Goal: Task Accomplishment & Management: Use online tool/utility

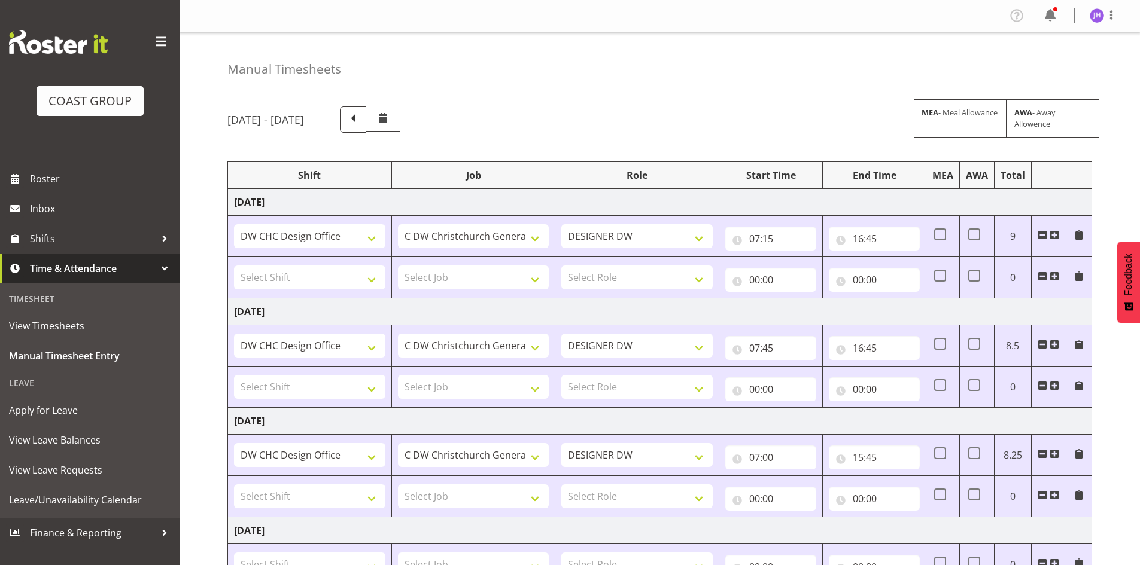
select select "1512"
select select "624"
select select "1512"
select select "624"
select select "1512"
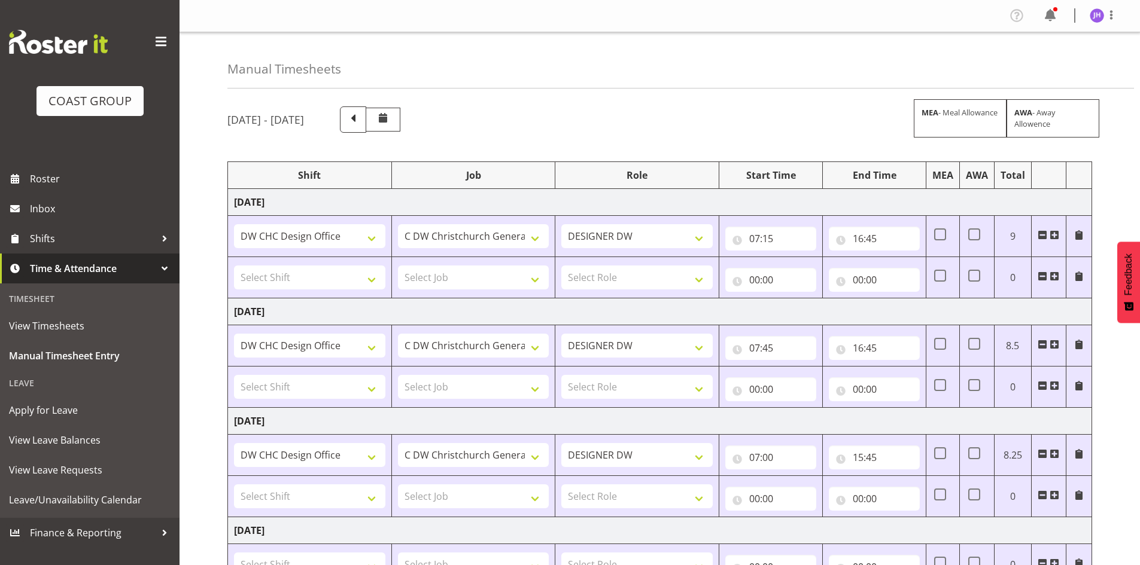
select select "624"
select select "1512"
select select "624"
select select "1512"
select select "624"
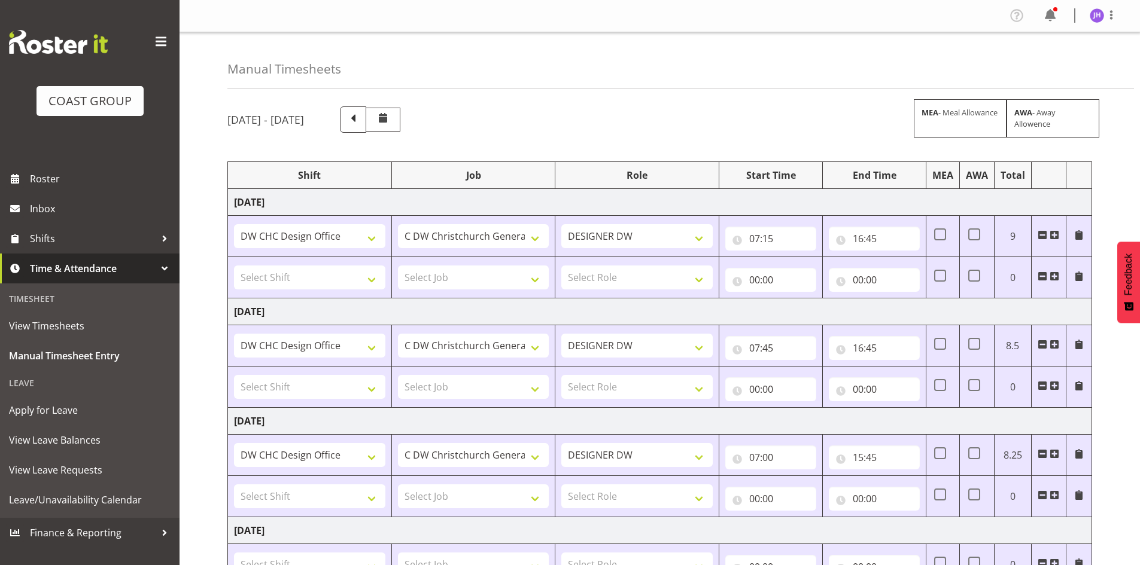
select select "1512"
select select "624"
select select "1512"
select select "624"
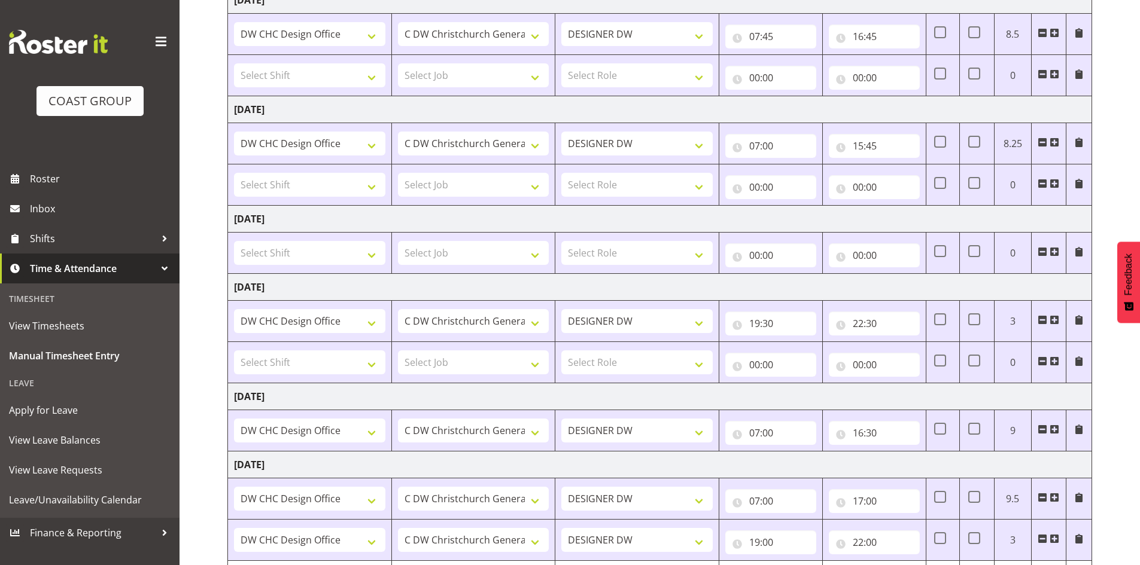
scroll to position [144, 0]
